Goal: Browse casually

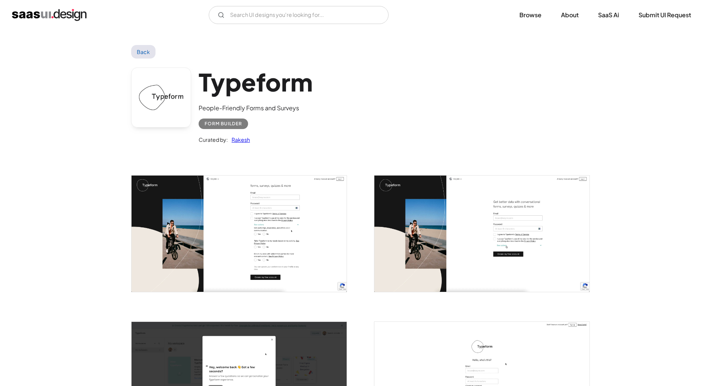
click at [239, 232] on img "open lightbox" at bounding box center [239, 233] width 215 height 116
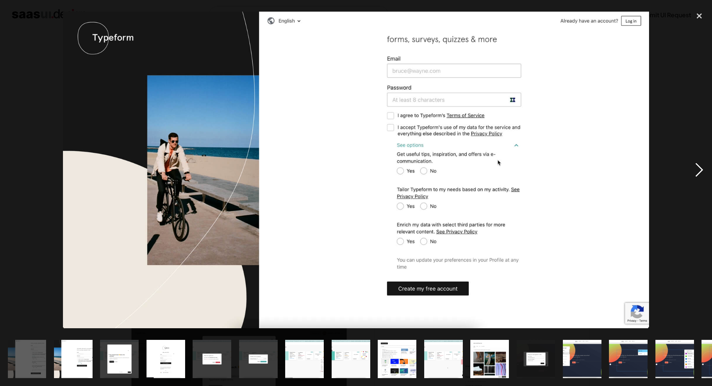
click at [695, 171] on div "next image" at bounding box center [699, 170] width 25 height 324
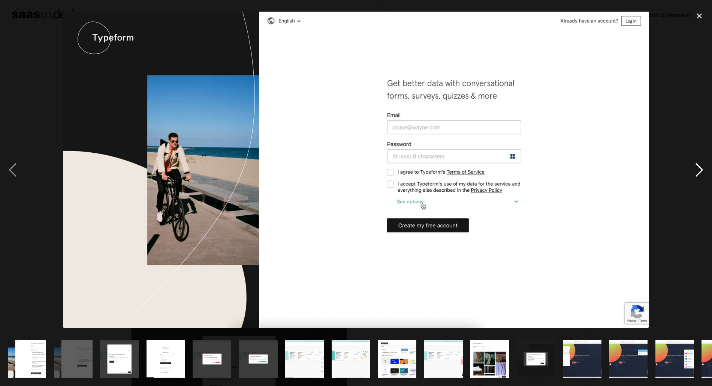
click at [695, 171] on div "next image" at bounding box center [699, 170] width 25 height 324
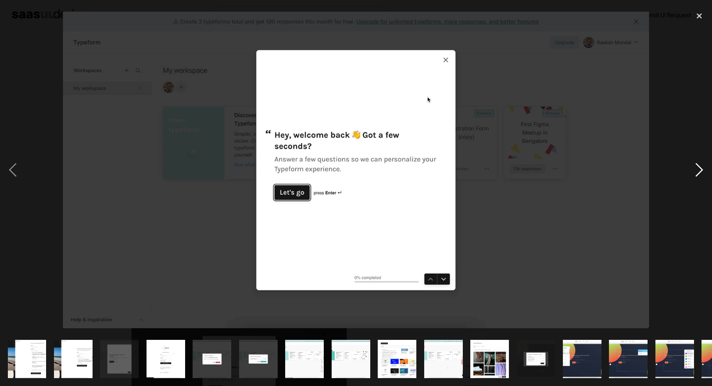
click at [695, 171] on div "next image" at bounding box center [699, 170] width 25 height 324
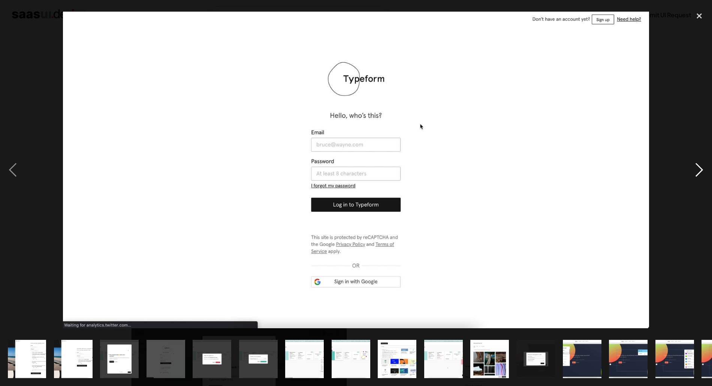
click at [695, 171] on div "next image" at bounding box center [699, 170] width 25 height 324
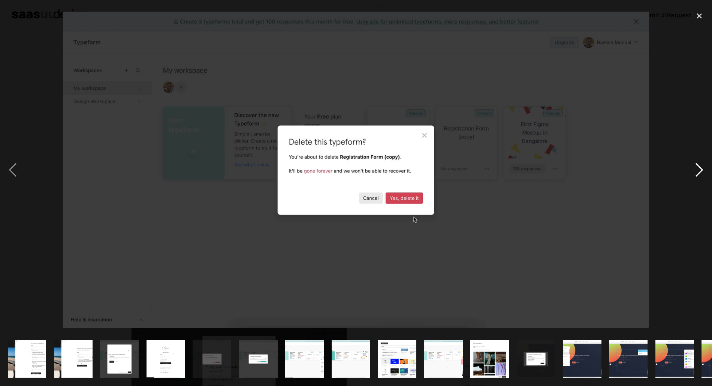
click at [695, 171] on div "next image" at bounding box center [699, 170] width 25 height 324
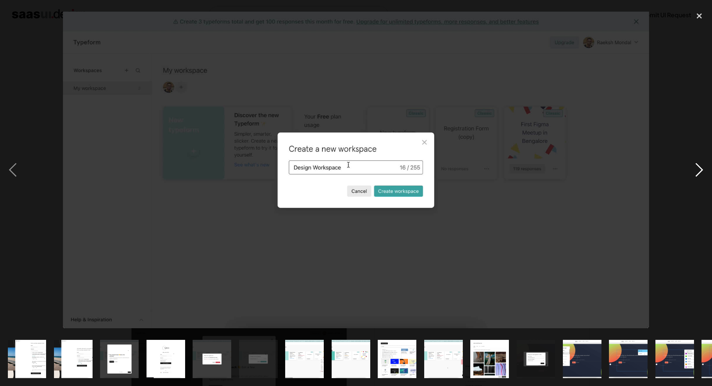
click at [695, 171] on div "next image" at bounding box center [699, 170] width 25 height 324
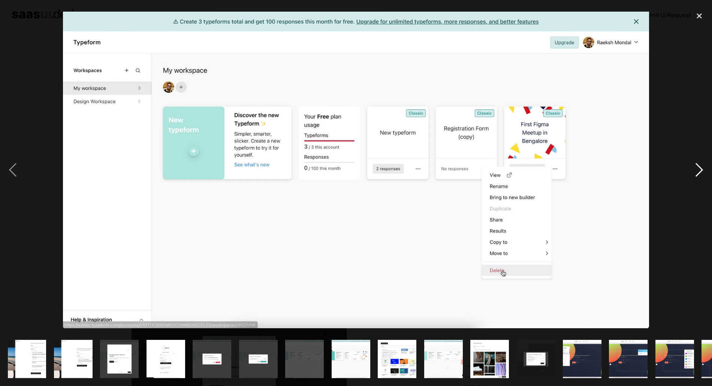
click at [695, 171] on div "next image" at bounding box center [699, 170] width 25 height 324
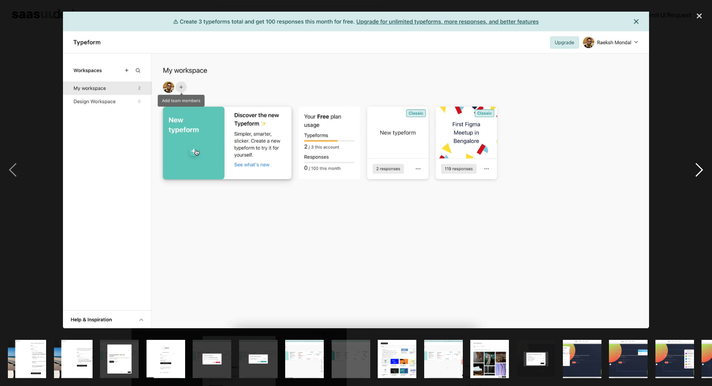
click at [695, 171] on div "next image" at bounding box center [699, 170] width 25 height 324
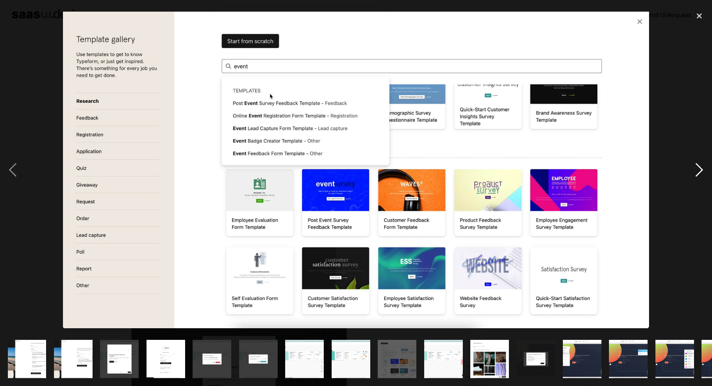
click at [695, 171] on div "next image" at bounding box center [699, 170] width 25 height 324
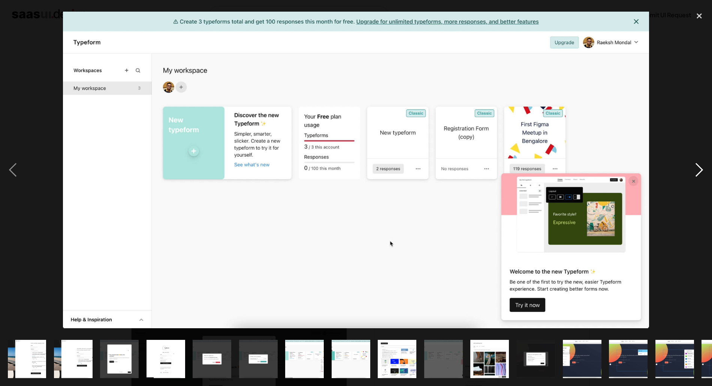
click at [695, 171] on div "next image" at bounding box center [699, 170] width 25 height 324
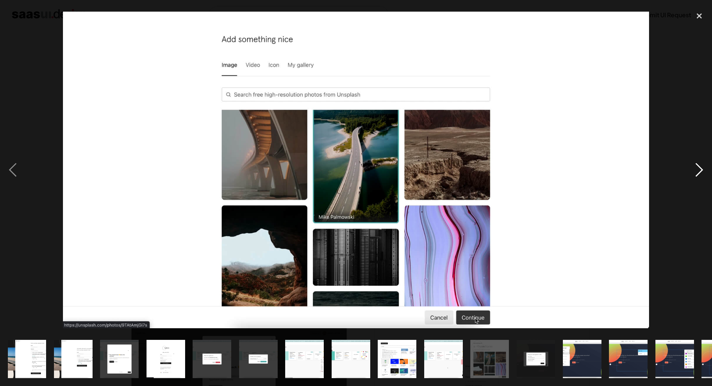
click at [695, 171] on div "next image" at bounding box center [699, 170] width 25 height 324
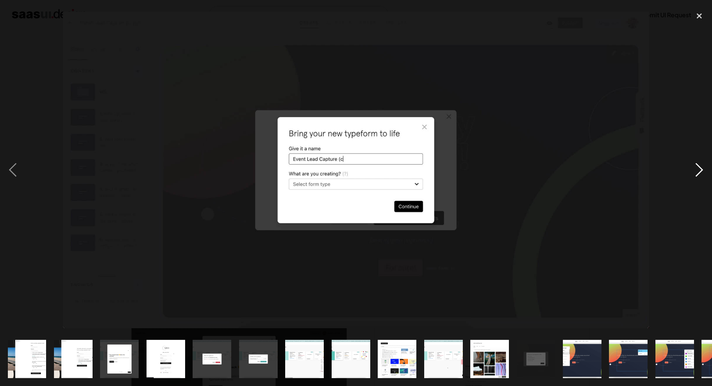
click at [695, 171] on div "next image" at bounding box center [699, 170] width 25 height 324
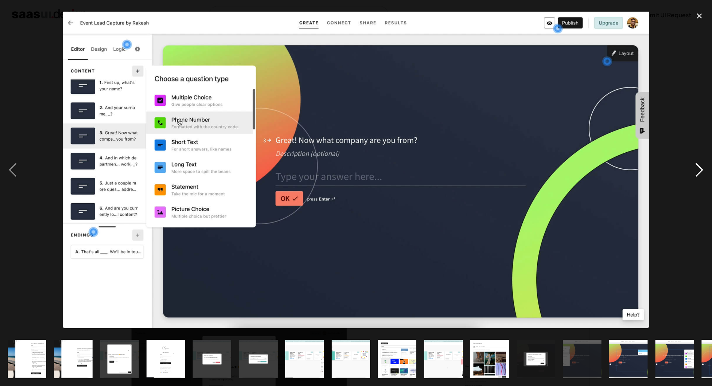
click at [695, 171] on div "next image" at bounding box center [699, 170] width 25 height 324
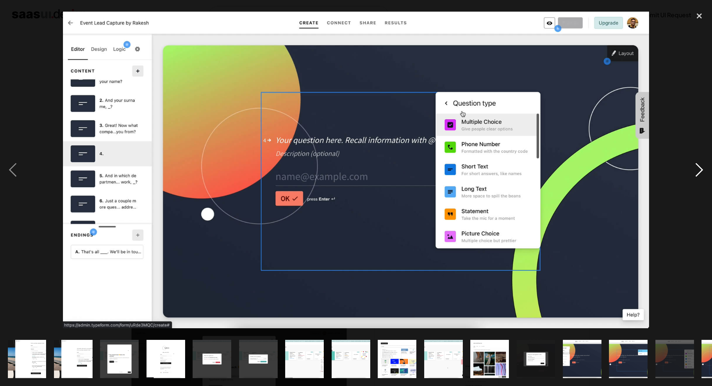
click at [695, 171] on div "next image" at bounding box center [699, 170] width 25 height 324
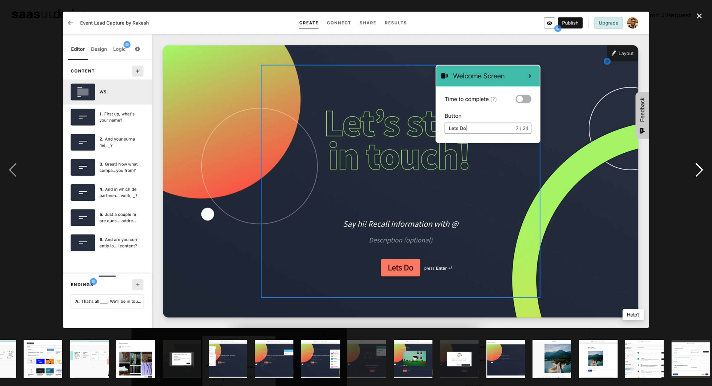
scroll to position [0, 452]
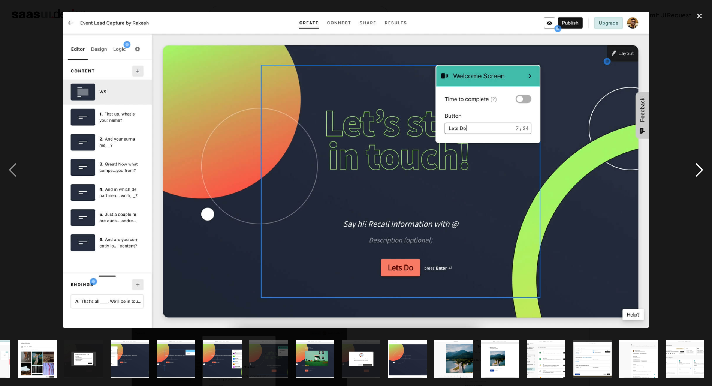
click at [695, 171] on div "next image" at bounding box center [699, 170] width 25 height 324
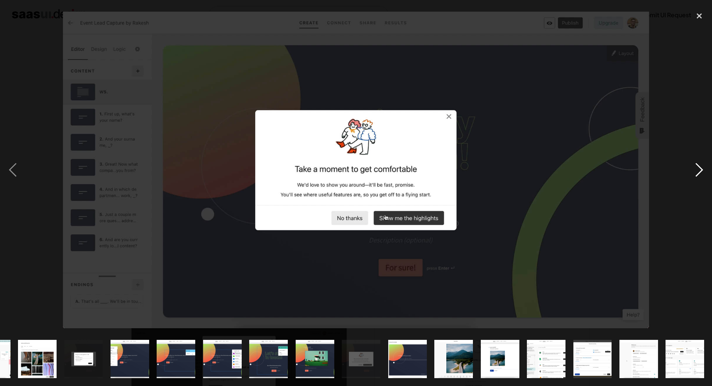
click at [695, 171] on div "next image" at bounding box center [699, 170] width 25 height 324
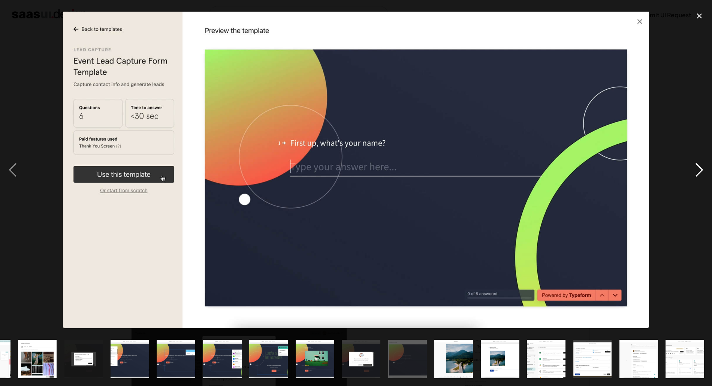
click at [695, 171] on div "next image" at bounding box center [699, 170] width 25 height 324
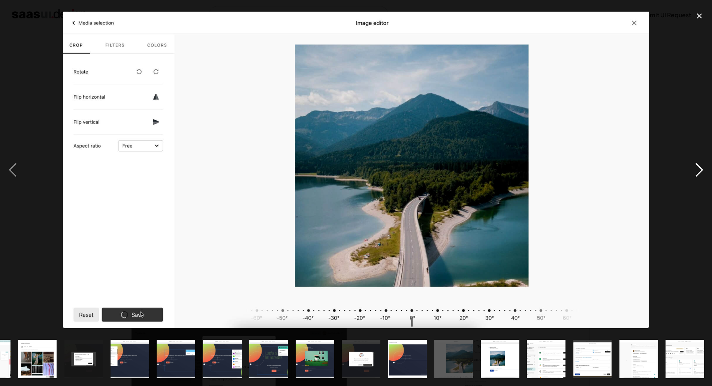
click at [695, 171] on div "next image" at bounding box center [699, 170] width 25 height 324
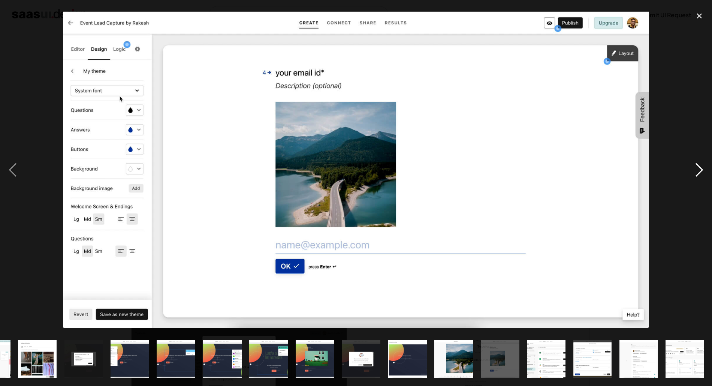
click at [695, 171] on div "next image" at bounding box center [699, 170] width 25 height 324
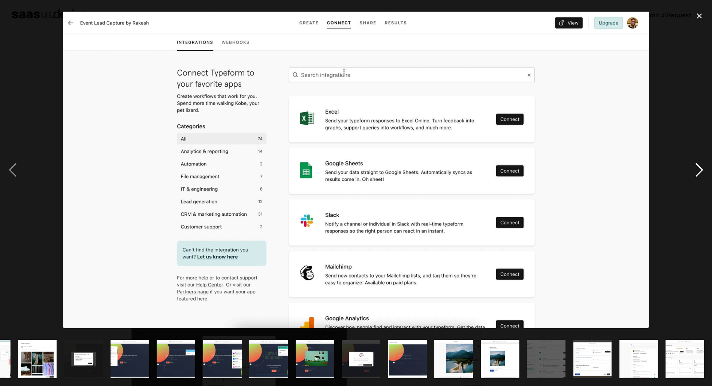
click at [695, 171] on div "next image" at bounding box center [699, 170] width 25 height 324
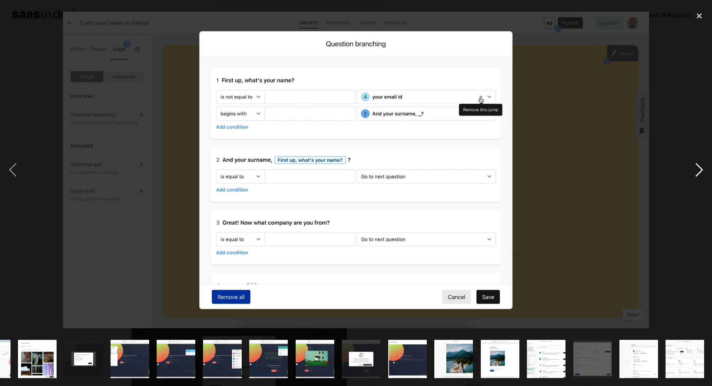
click at [695, 171] on div "next image" at bounding box center [699, 170] width 25 height 324
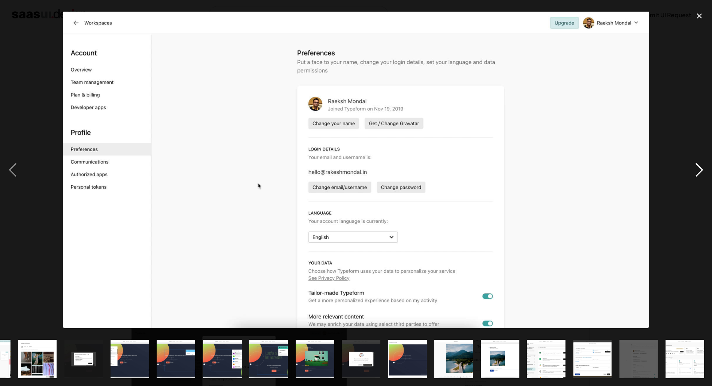
click at [695, 171] on div "next image" at bounding box center [699, 170] width 25 height 324
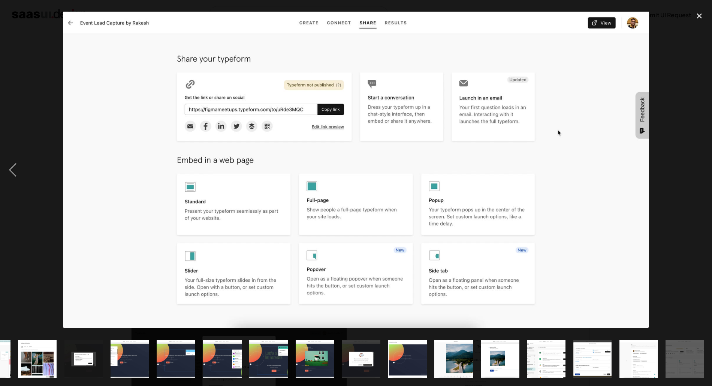
click at [695, 171] on div "next image" at bounding box center [699, 170] width 25 height 324
click at [700, 19] on div "close lightbox" at bounding box center [699, 16] width 25 height 16
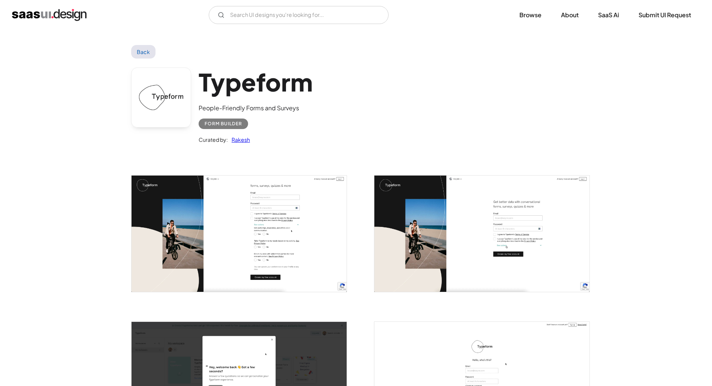
scroll to position [0, 0]
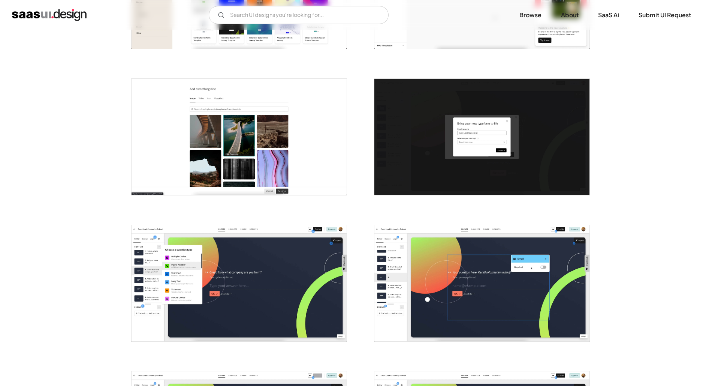
scroll to position [830, 0]
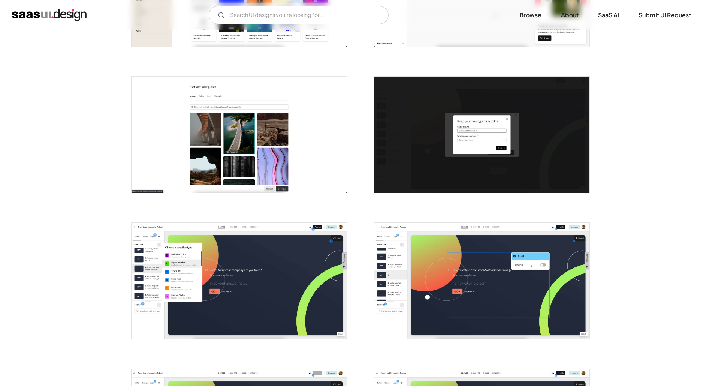
click at [470, 168] on img "open lightbox" at bounding box center [481, 134] width 215 height 116
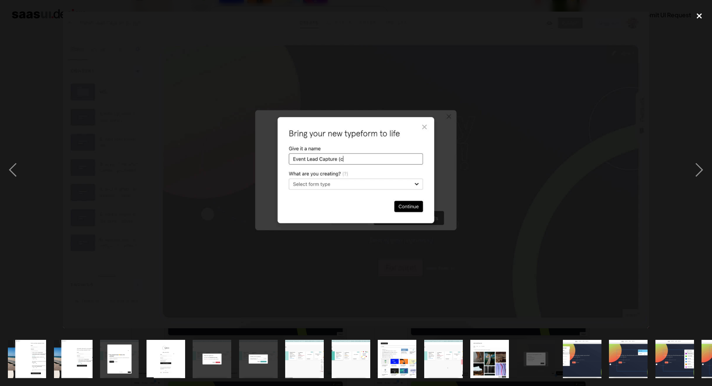
click at [696, 16] on div "close lightbox" at bounding box center [699, 16] width 25 height 16
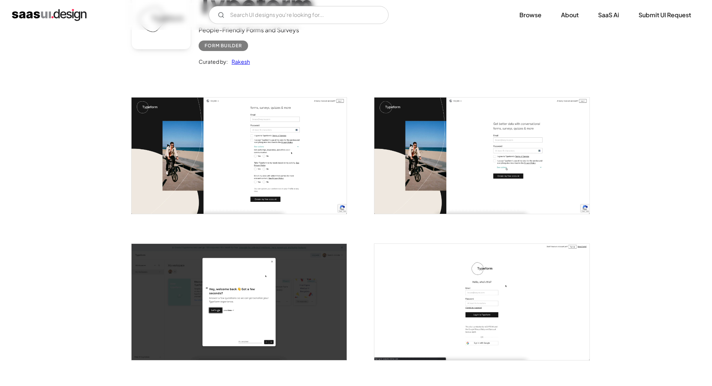
scroll to position [0, 0]
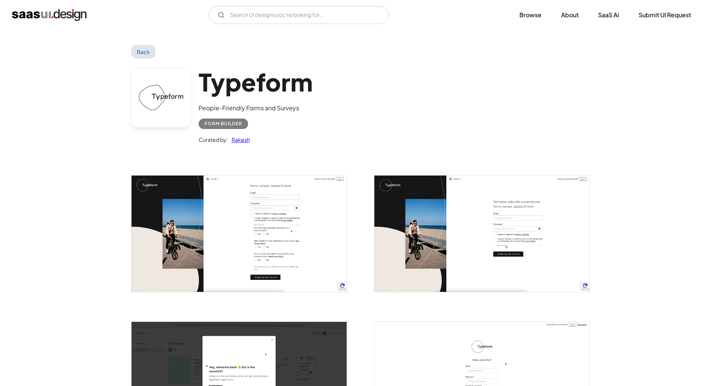
click at [140, 53] on link "Back" at bounding box center [143, 51] width 24 height 13
click at [145, 48] on link "Back" at bounding box center [143, 51] width 24 height 13
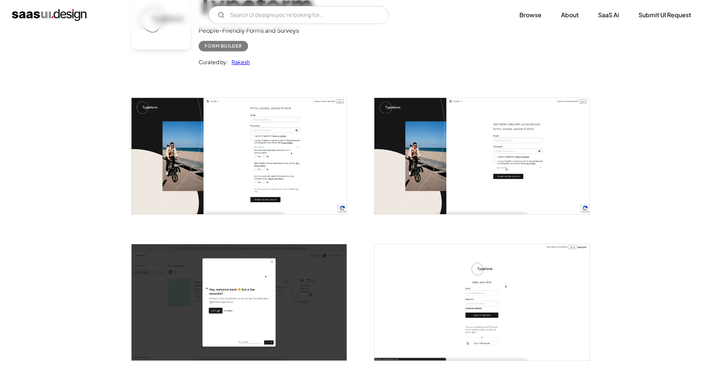
scroll to position [154, 0]
